Goal: Information Seeking & Learning: Learn about a topic

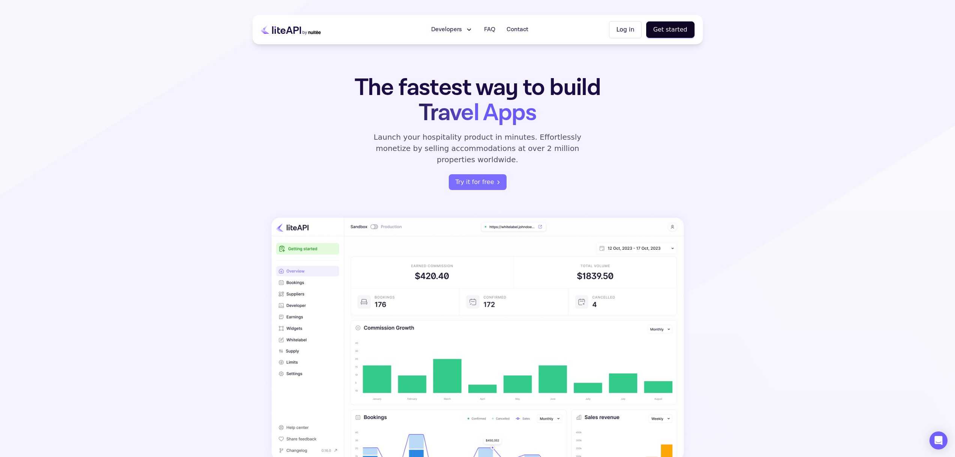
click at [470, 27] on icon at bounding box center [469, 30] width 8 height 8
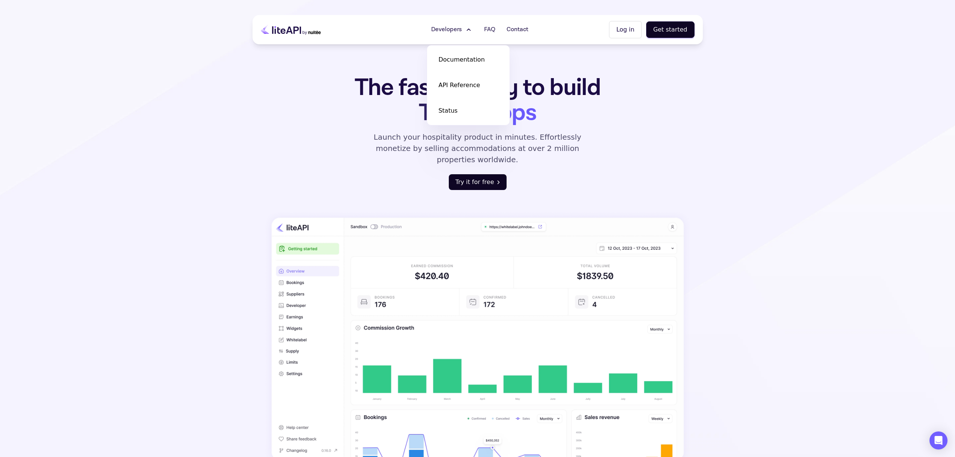
click at [469, 174] on link "Try it for free" at bounding box center [478, 182] width 58 height 16
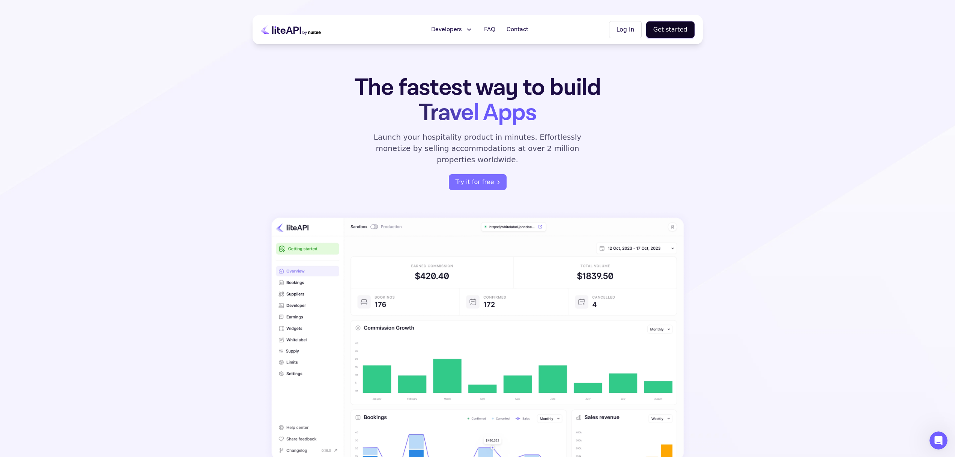
click at [455, 27] on span "Developers" at bounding box center [446, 29] width 31 height 9
click at [468, 59] on span "Documentation" at bounding box center [461, 59] width 46 height 9
